Goal: Task Accomplishment & Management: Manage account settings

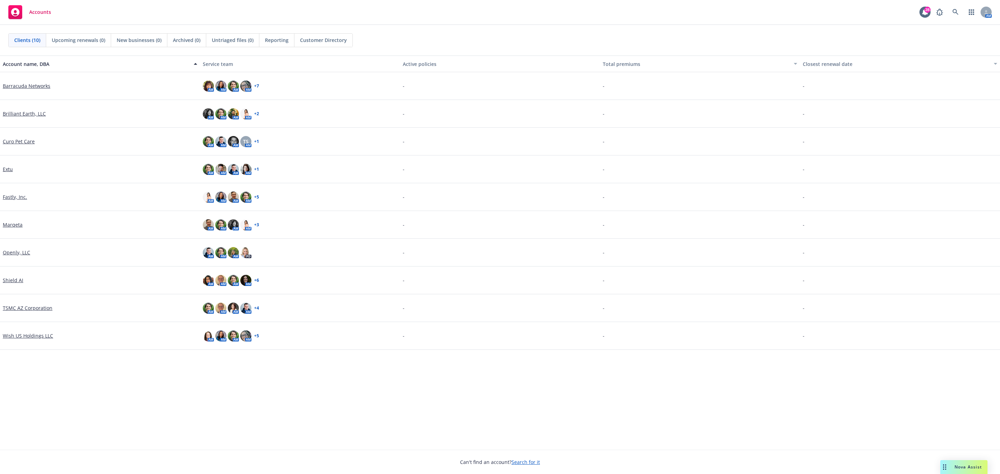
click at [11, 223] on link "Marqeta" at bounding box center [13, 224] width 20 height 7
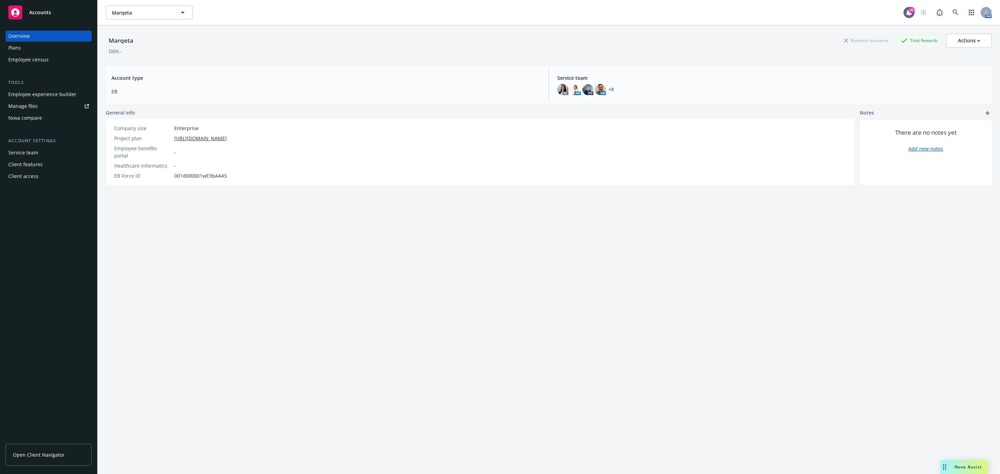
click at [32, 99] on div "Employee experience builder" at bounding box center [42, 94] width 68 height 11
click at [43, 107] on link "Manage files" at bounding box center [49, 106] width 86 height 11
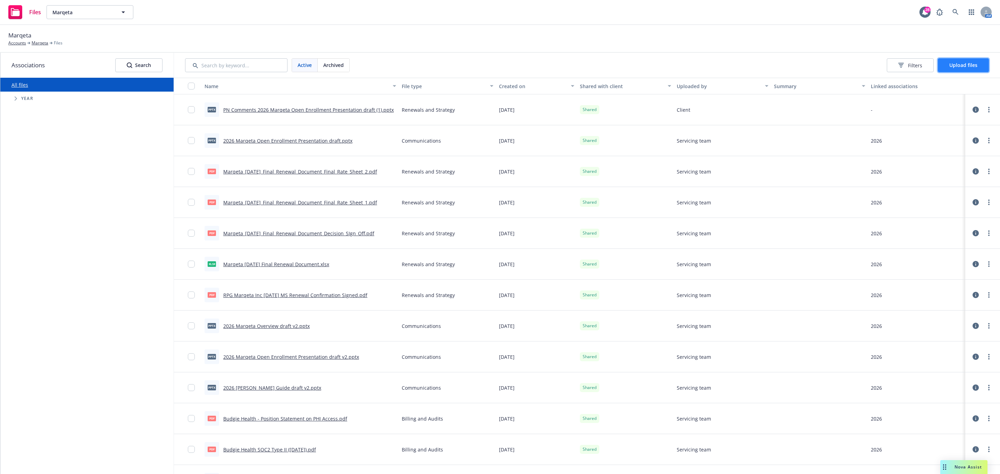
click at [960, 58] on button "Upload files" at bounding box center [963, 65] width 51 height 14
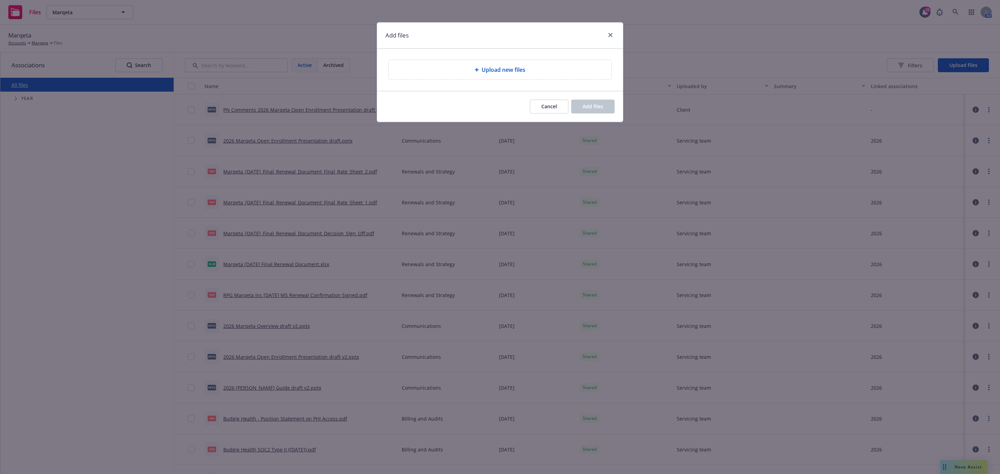
click at [507, 75] on div "Upload new files" at bounding box center [499, 69] width 223 height 19
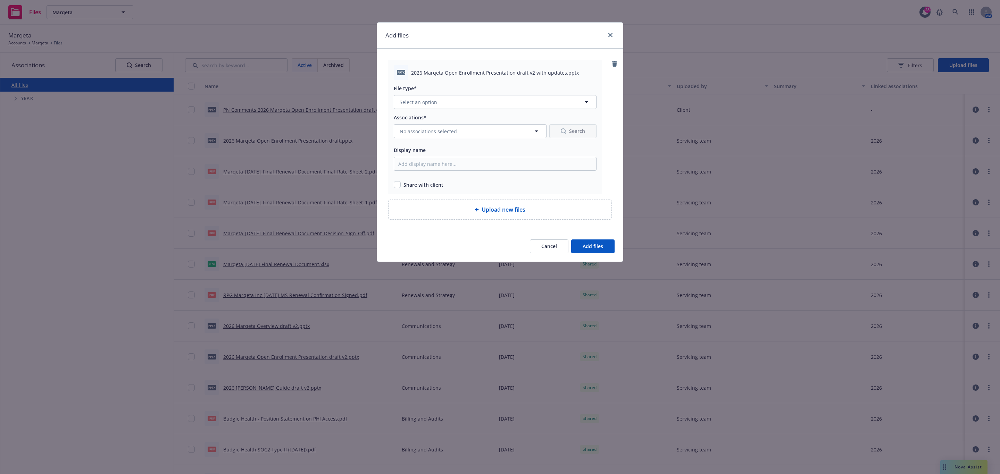
click at [526, 94] on div "File type* Select an option" at bounding box center [495, 96] width 203 height 25
click at [523, 103] on button "Select an option" at bounding box center [495, 102] width 203 height 14
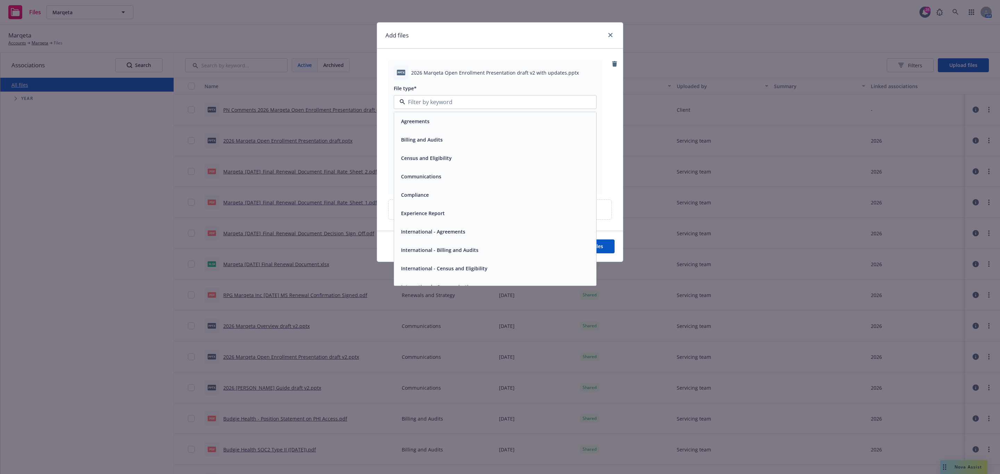
type input "c"
click at [459, 128] on div "Communications" at bounding box center [495, 121] width 202 height 18
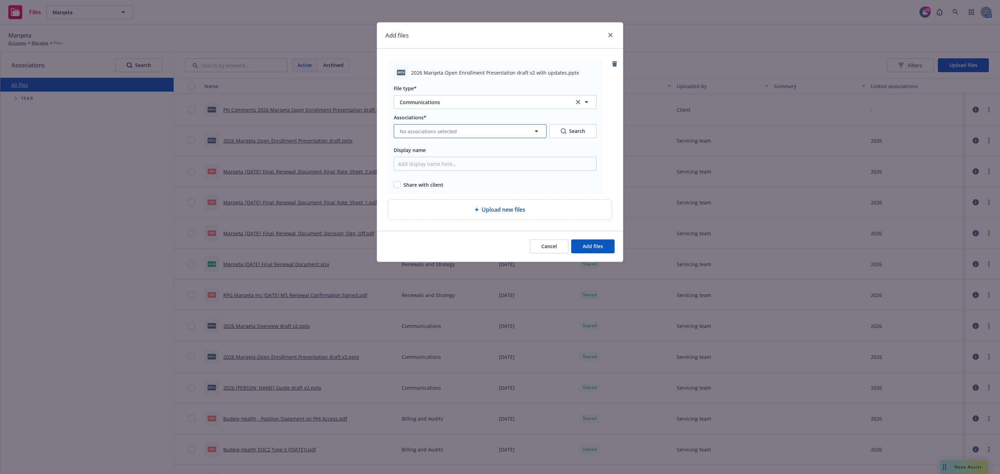
click at [538, 131] on icon "button" at bounding box center [536, 131] width 8 height 8
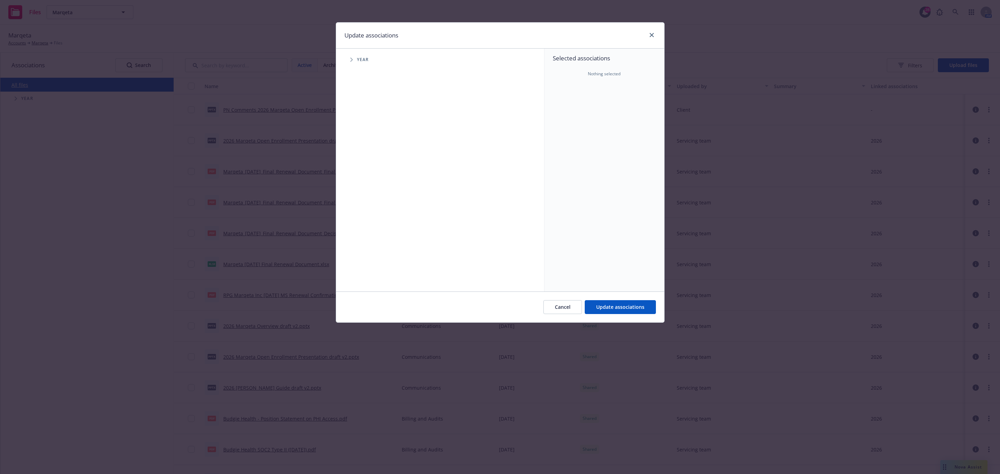
click at [353, 60] on span "Tree Example" at bounding box center [351, 59] width 11 height 11
click at [373, 165] on div "2026 Year" at bounding box center [376, 170] width 21 height 13
click at [370, 169] on input "Tree Example" at bounding box center [369, 170] width 7 height 7
click at [369, 169] on input "Tree Example" at bounding box center [369, 170] width 7 height 7
checkbox input "true"
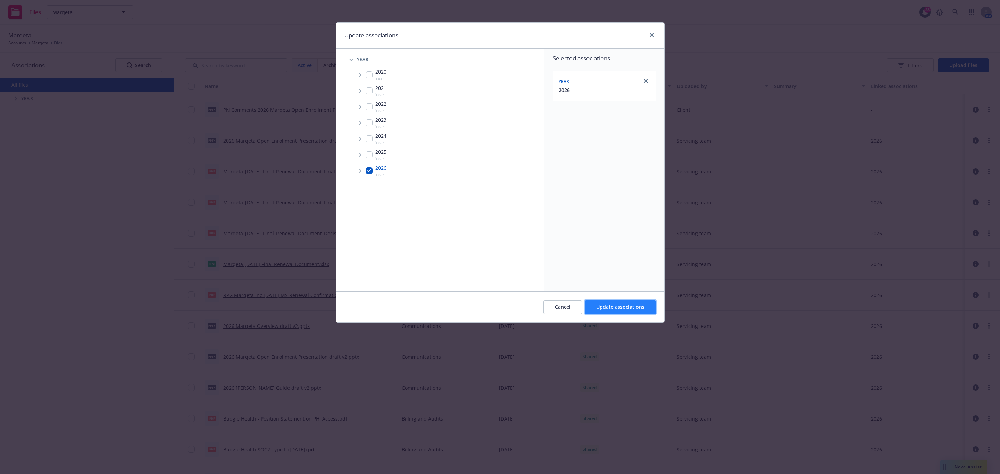
click at [643, 307] on span "Update associations" at bounding box center [620, 307] width 48 height 7
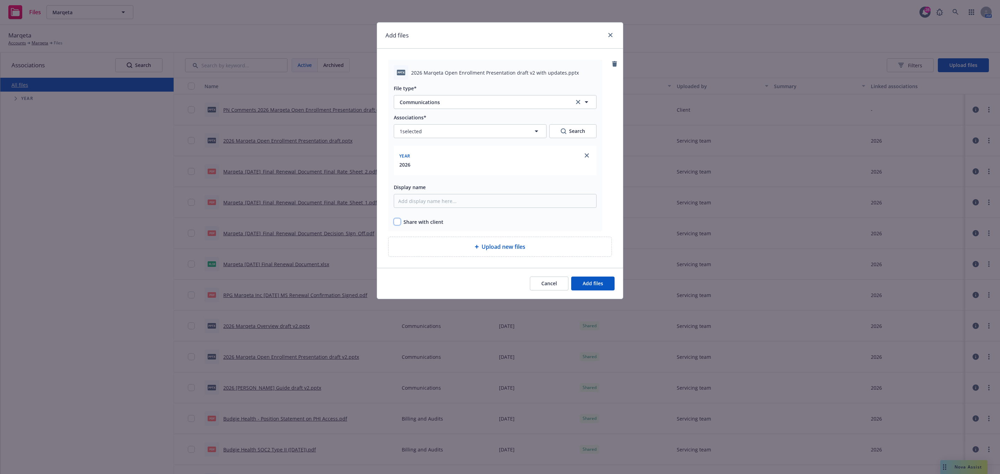
click at [400, 224] on input "checkbox" at bounding box center [397, 221] width 7 height 7
checkbox input "true"
click at [552, 246] on div "Upload new files" at bounding box center [500, 247] width 212 height 8
click at [595, 287] on span "Add files" at bounding box center [593, 283] width 20 height 7
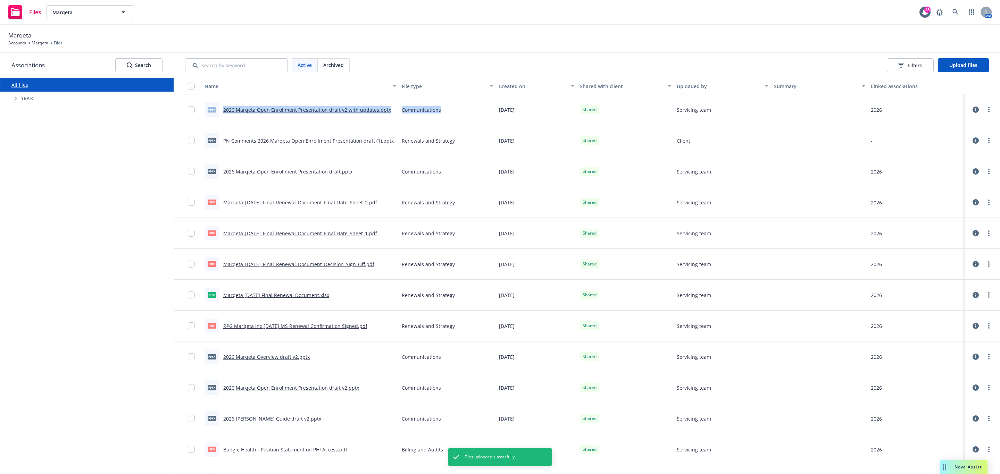
drag, startPoint x: 435, startPoint y: 112, endPoint x: 206, endPoint y: 112, distance: 229.1
click at [206, 112] on div "pptx 2026 Marqeta Open Enrollment Presentation draft v2 with updates.pptx Commu…" at bounding box center [587, 109] width 826 height 31
click at [158, 282] on div "All files Accessibility guide for tree Tree Example. Navigate the tree with the…" at bounding box center [86, 276] width 173 height 396
